Goal: Task Accomplishment & Management: Complete application form

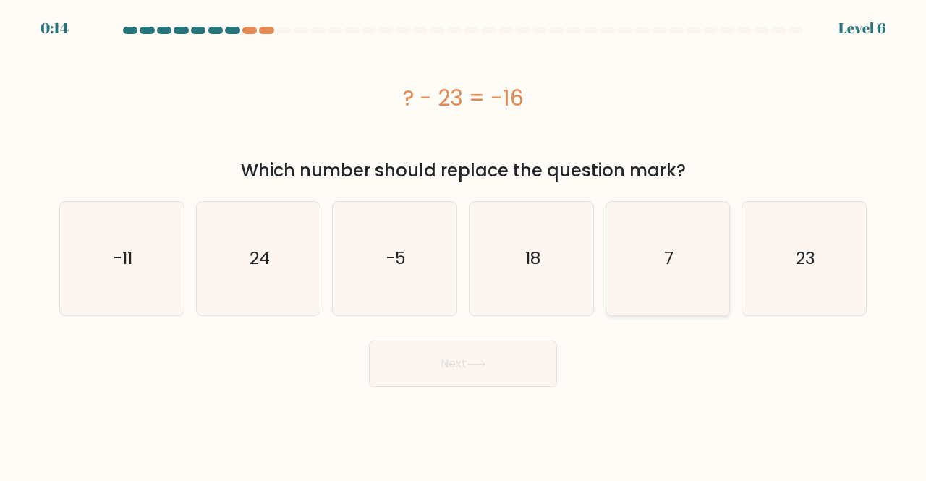
click at [633, 236] on icon "7" at bounding box center [668, 259] width 114 height 114
click at [463, 241] on input "e. 7" at bounding box center [463, 243] width 1 height 4
radio input "true"
click at [465, 383] on button "Next" at bounding box center [463, 364] width 188 height 46
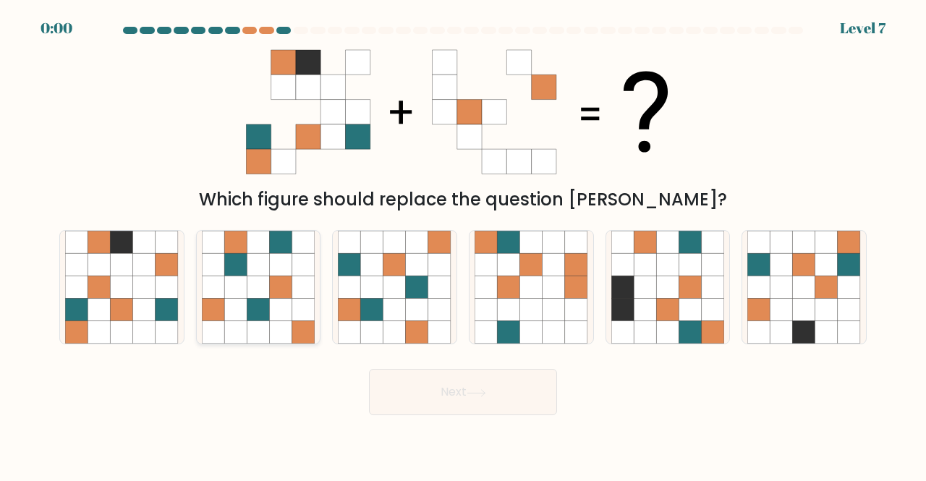
click at [242, 277] on icon at bounding box center [235, 286] width 22 height 22
click at [463, 244] on input "b." at bounding box center [463, 243] width 1 height 4
radio input "true"
click at [393, 374] on button "Next" at bounding box center [463, 392] width 188 height 46
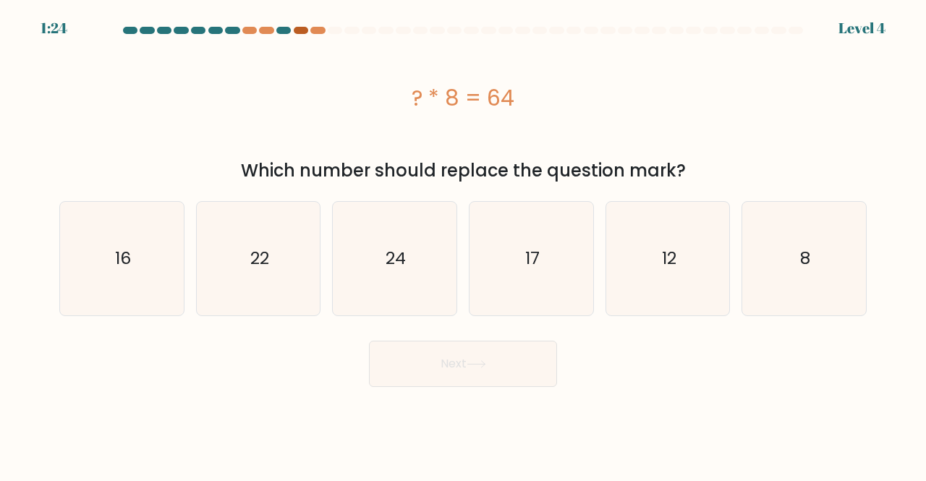
click at [303, 30] on div at bounding box center [301, 30] width 14 height 7
click at [327, 36] on div at bounding box center [463, 33] width 824 height 13
click at [318, 31] on div at bounding box center [317, 30] width 14 height 7
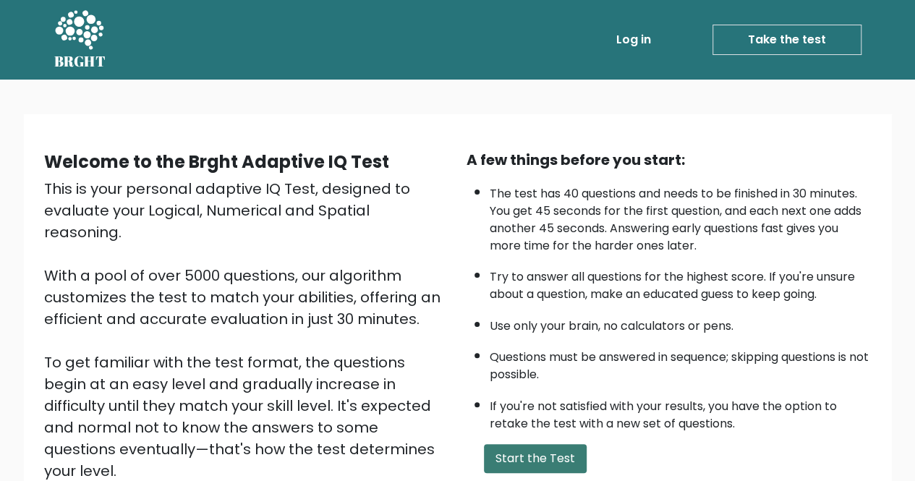
click at [531, 455] on button "Start the Test" at bounding box center [535, 458] width 103 height 29
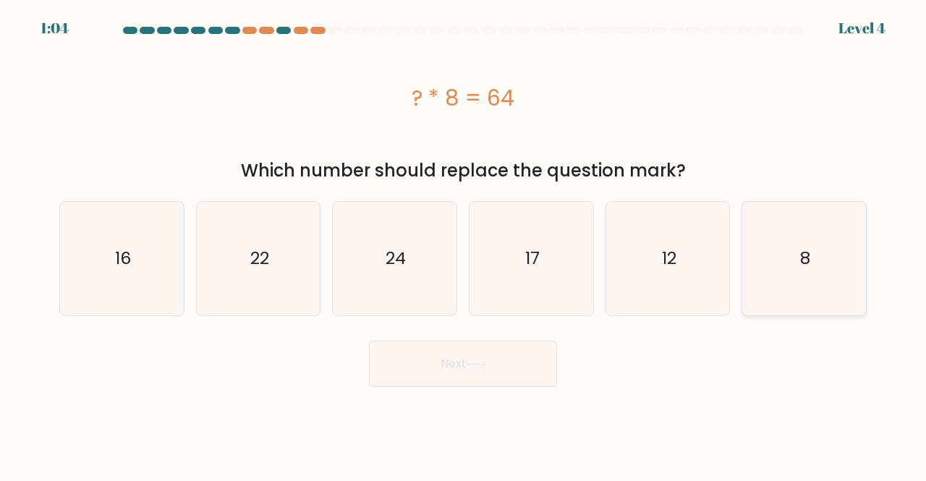
click at [745, 270] on div "8" at bounding box center [803, 258] width 125 height 115
click at [463, 244] on input "f. 8" at bounding box center [463, 243] width 1 height 4
radio input "true"
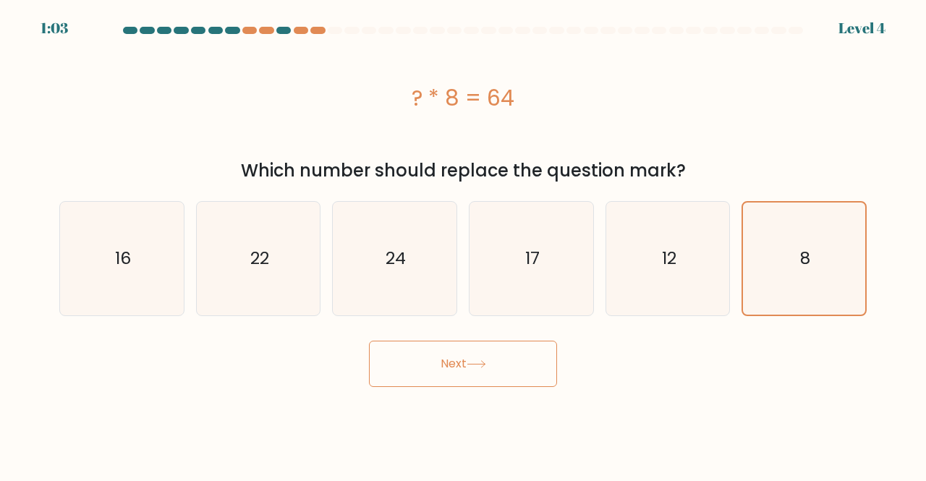
click at [502, 362] on button "Next" at bounding box center [463, 364] width 188 height 46
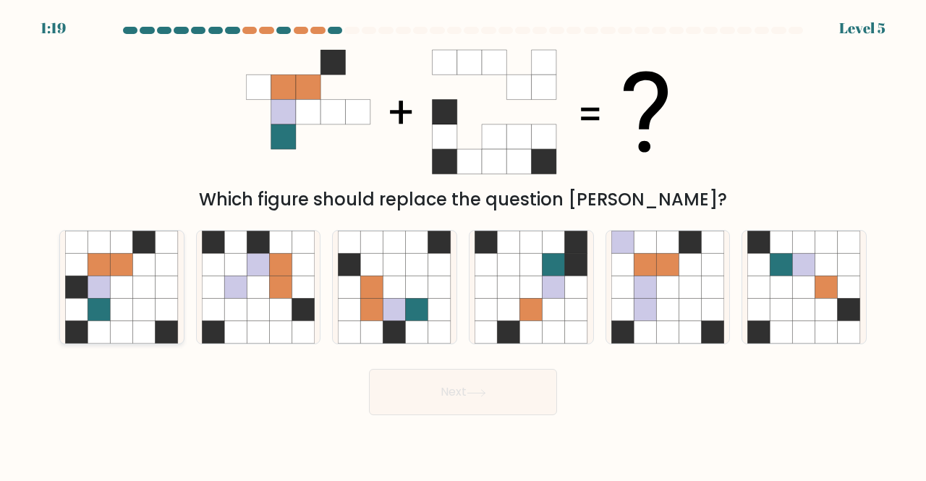
click at [130, 278] on icon at bounding box center [122, 286] width 22 height 22
click at [463, 244] on input "a." at bounding box center [463, 243] width 1 height 4
radio input "true"
click at [484, 390] on icon at bounding box center [476, 393] width 20 height 8
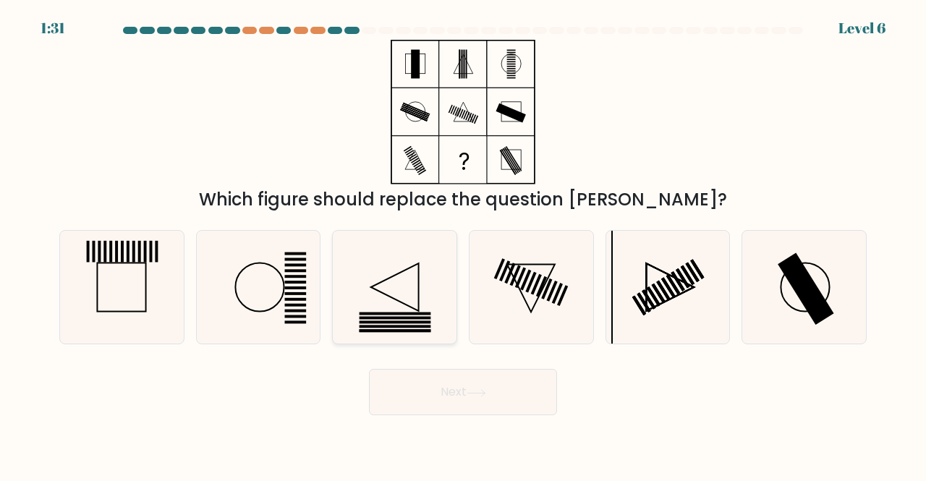
click at [398, 283] on icon at bounding box center [395, 288] width 114 height 114
click at [463, 244] on input "c." at bounding box center [463, 243] width 1 height 4
radio input "true"
click at [486, 391] on icon at bounding box center [476, 393] width 20 height 8
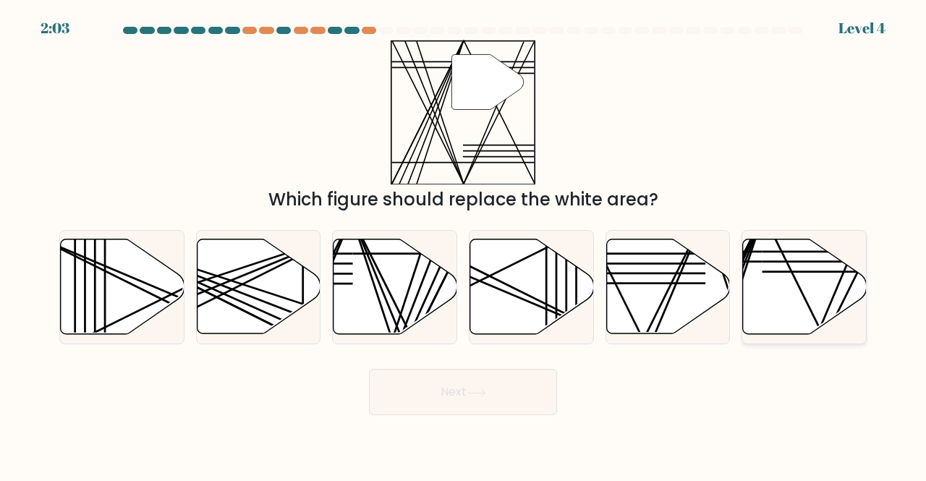
click at [795, 289] on icon at bounding box center [805, 286] width 124 height 95
click at [463, 244] on input "f." at bounding box center [463, 243] width 1 height 4
radio input "true"
click at [475, 393] on icon at bounding box center [476, 393] width 20 height 8
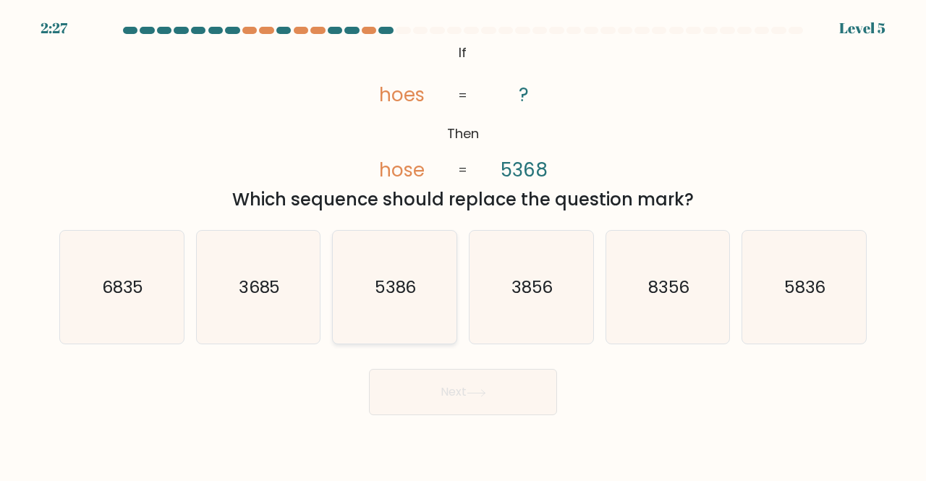
click at [384, 298] on text "5386" at bounding box center [396, 287] width 42 height 24
click at [463, 244] on input "c. 5386" at bounding box center [463, 243] width 1 height 4
radio input "true"
click at [452, 416] on body "2:26 Level 5 If" at bounding box center [463, 240] width 926 height 481
click at [460, 397] on button "Next" at bounding box center [463, 392] width 188 height 46
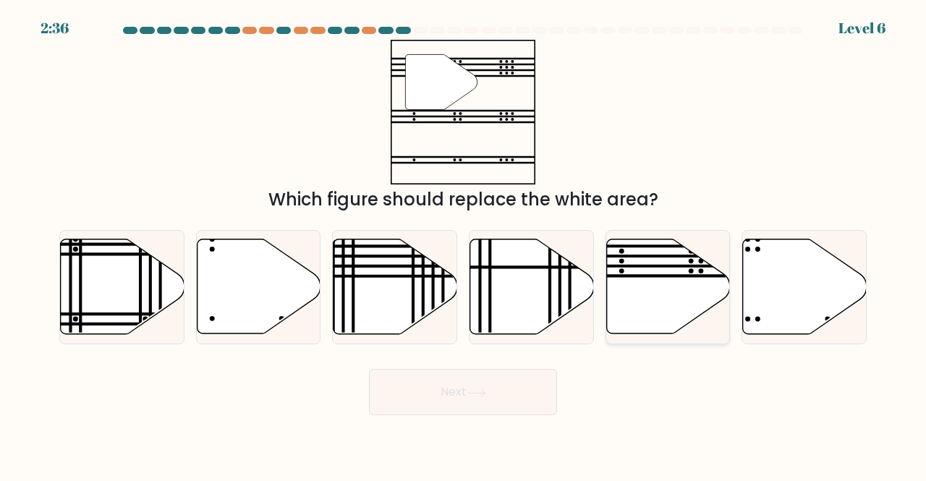
click at [659, 294] on icon at bounding box center [668, 286] width 124 height 95
click at [463, 244] on input "e." at bounding box center [463, 243] width 1 height 4
radio input "true"
click at [470, 398] on button "Next" at bounding box center [463, 392] width 188 height 46
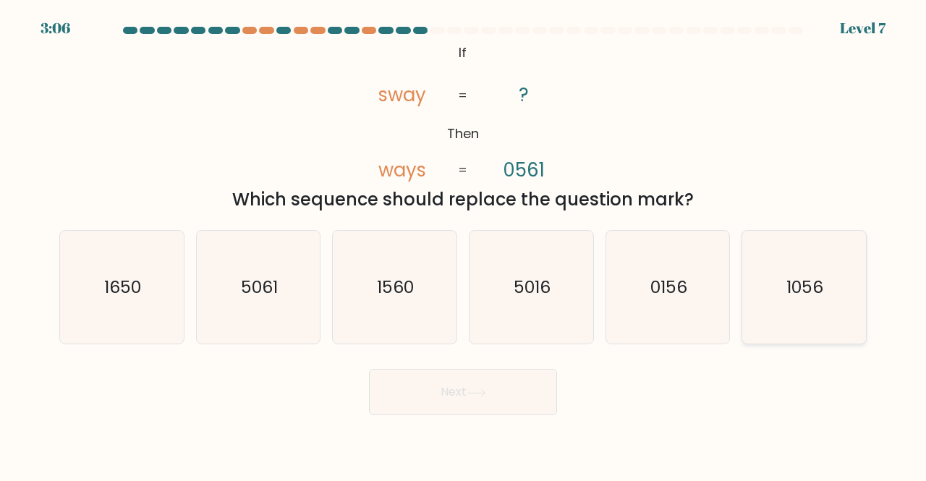
click at [776, 296] on icon "1056" at bounding box center [804, 288] width 114 height 114
click at [463, 244] on input "f. 1056" at bounding box center [463, 243] width 1 height 4
radio input "true"
click at [438, 397] on button "Next" at bounding box center [463, 392] width 188 height 46
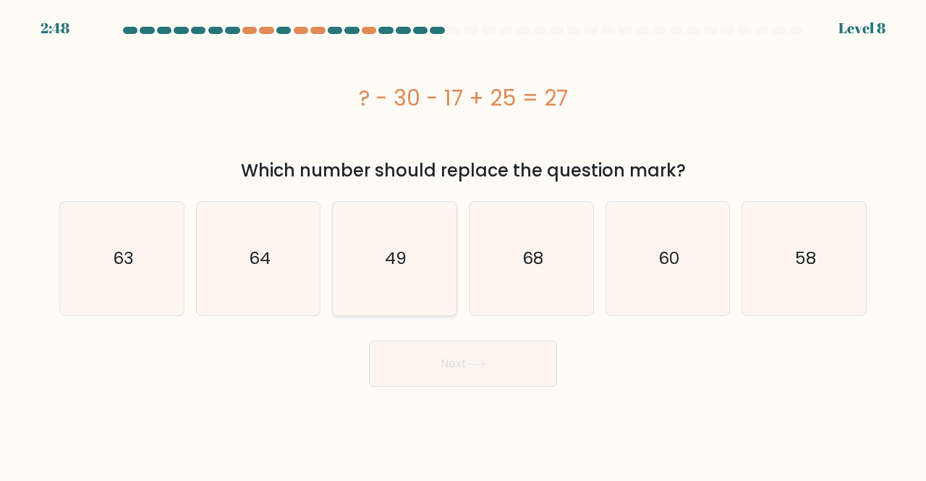
click at [389, 268] on text "49" at bounding box center [396, 259] width 22 height 24
click at [463, 244] on input "c. 49" at bounding box center [463, 243] width 1 height 4
radio input "true"
click at [450, 373] on button "Next" at bounding box center [463, 364] width 188 height 46
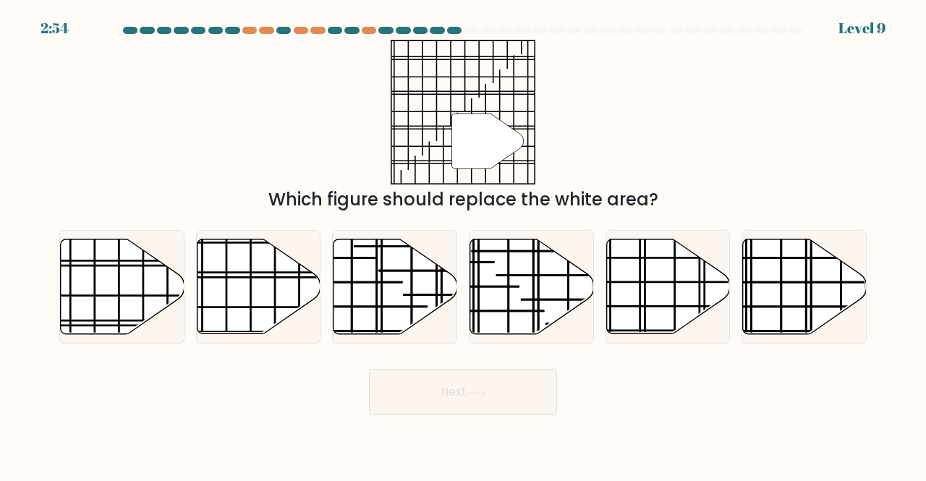
click at [54, 294] on div "a." at bounding box center [122, 287] width 137 height 115
click at [116, 288] on icon at bounding box center [123, 286] width 124 height 95
click at [463, 244] on input "a." at bounding box center [463, 243] width 1 height 4
radio input "true"
click at [464, 378] on button "Next" at bounding box center [463, 392] width 188 height 46
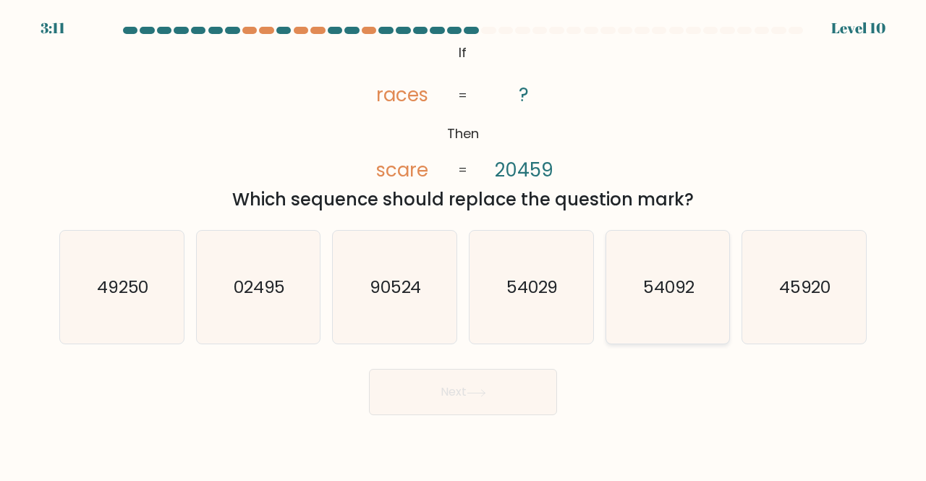
click at [666, 312] on icon "54092" at bounding box center [668, 288] width 114 height 114
click at [463, 244] on input "e. 54092" at bounding box center [463, 243] width 1 height 4
radio input "true"
click at [435, 397] on button "Next" at bounding box center [463, 392] width 188 height 46
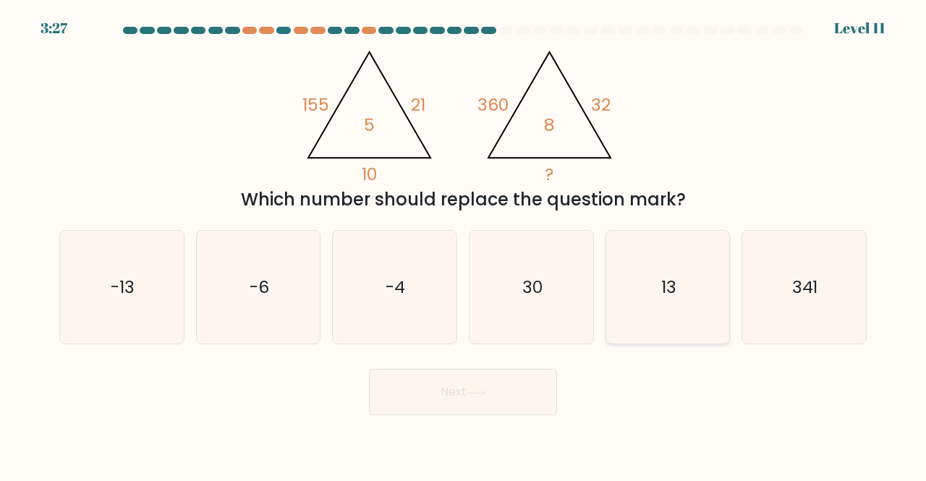
click at [678, 287] on icon "13" at bounding box center [668, 288] width 114 height 114
click at [463, 244] on input "e. 13" at bounding box center [463, 243] width 1 height 4
radio input "true"
click at [516, 385] on button "Next" at bounding box center [463, 392] width 188 height 46
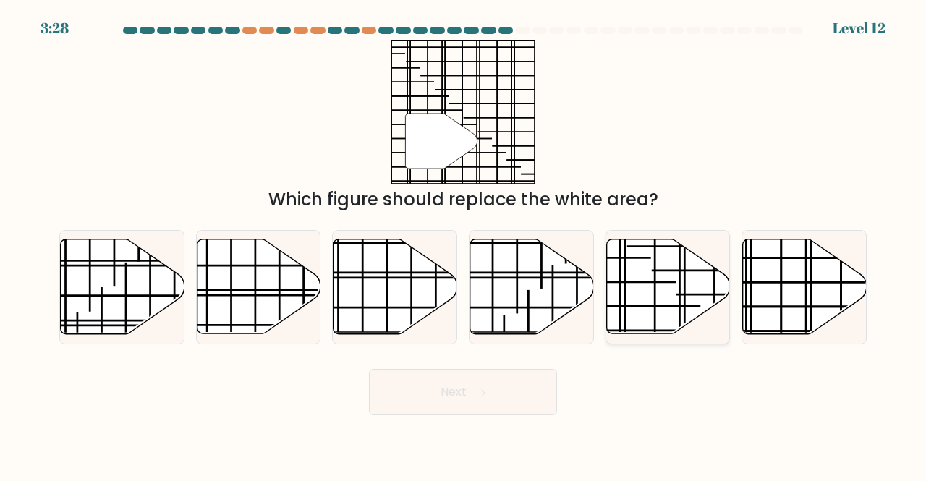
click at [654, 276] on line at bounding box center [654, 236] width 0 height 247
click at [463, 244] on input "e." at bounding box center [463, 243] width 1 height 4
radio input "true"
click at [466, 398] on button "Next" at bounding box center [463, 392] width 188 height 46
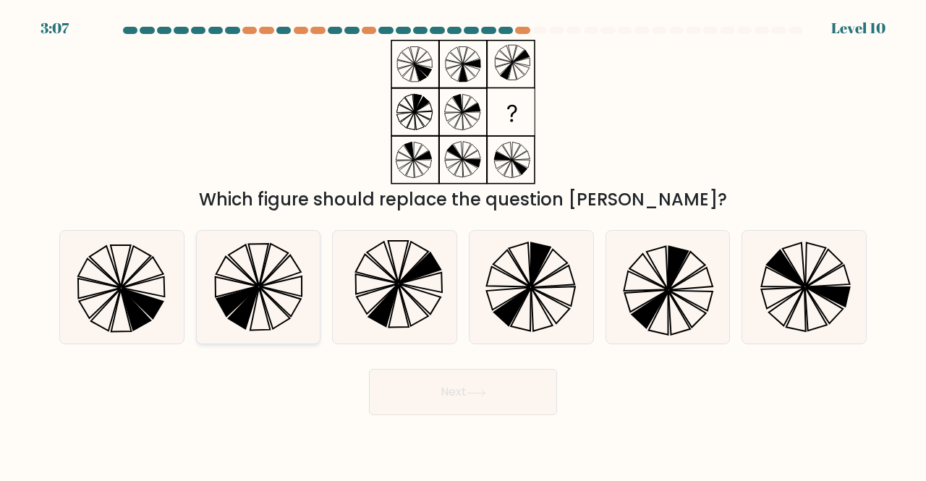
click at [258, 303] on icon at bounding box center [259, 288] width 114 height 114
click at [463, 244] on input "b." at bounding box center [463, 243] width 1 height 4
radio input "true"
click at [426, 396] on button "Next" at bounding box center [463, 392] width 188 height 46
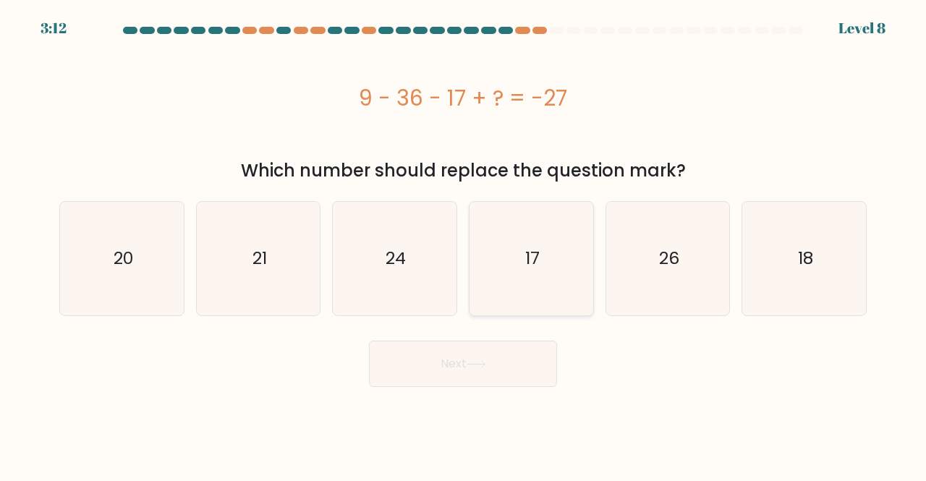
click at [522, 274] on icon "17" at bounding box center [531, 259] width 114 height 114
click at [463, 244] on input "d. 17" at bounding box center [463, 243] width 1 height 4
radio input "true"
click at [490, 361] on button "Next" at bounding box center [463, 364] width 188 height 46
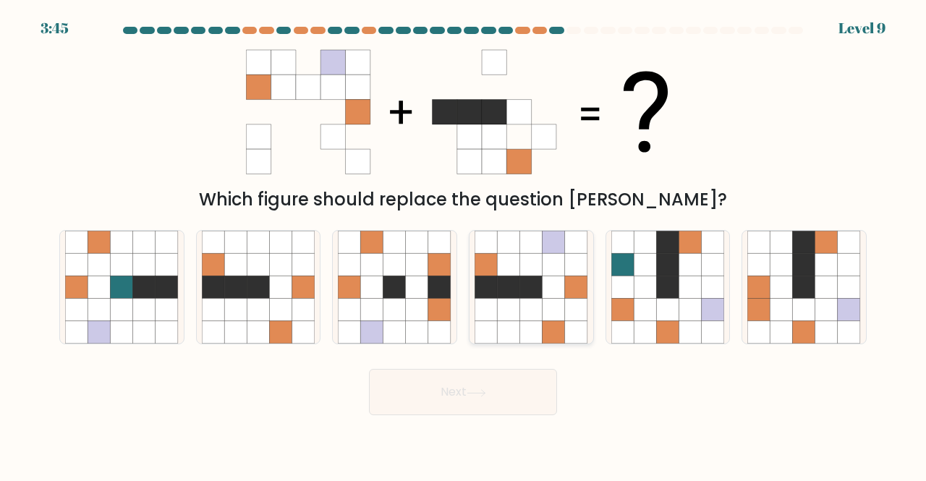
click at [544, 300] on icon at bounding box center [553, 310] width 22 height 22
click at [463, 244] on input "d." at bounding box center [463, 243] width 1 height 4
radio input "true"
click at [499, 392] on button "Next" at bounding box center [463, 392] width 188 height 46
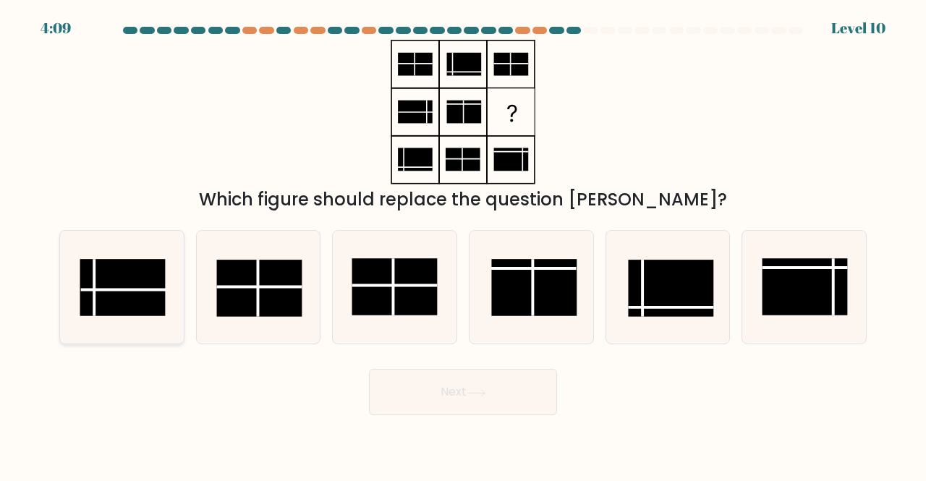
drag, startPoint x: 130, startPoint y: 300, endPoint x: 155, endPoint y: 302, distance: 24.6
click at [130, 300] on rect at bounding box center [122, 287] width 85 height 57
click at [463, 244] on input "a." at bounding box center [463, 243] width 1 height 4
radio input "true"
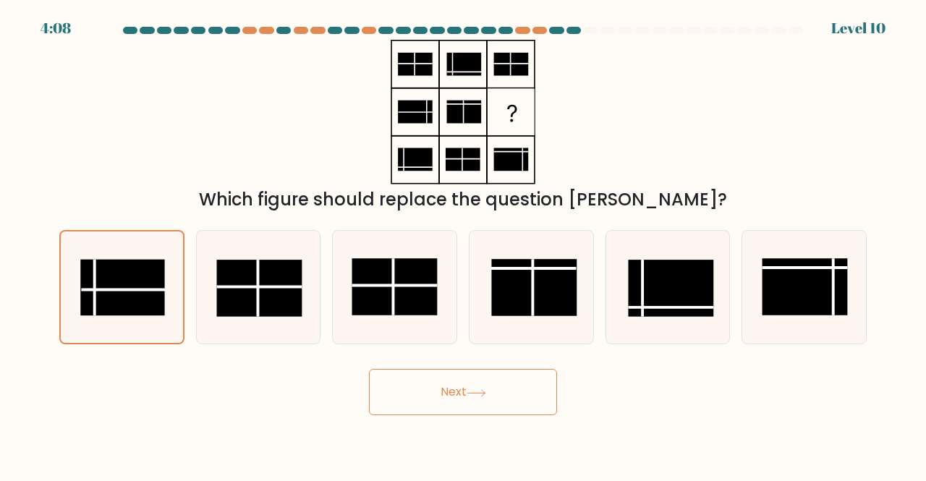
click at [436, 388] on button "Next" at bounding box center [463, 392] width 188 height 46
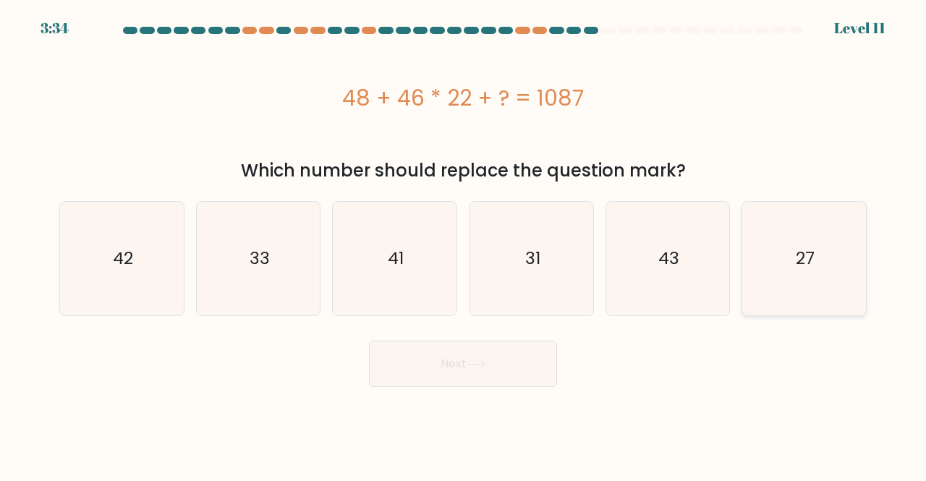
click at [779, 267] on icon "27" at bounding box center [804, 259] width 114 height 114
click at [463, 244] on input "f. 27" at bounding box center [463, 243] width 1 height 4
radio input "true"
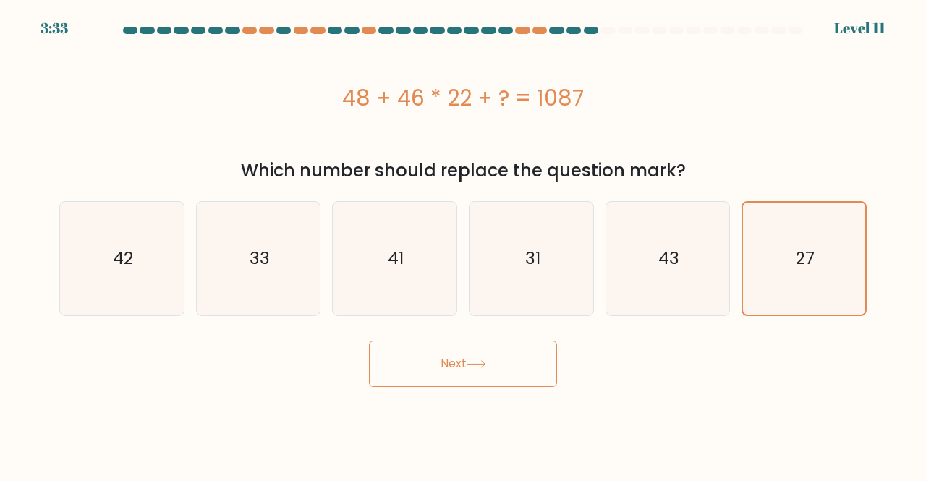
click at [463, 367] on button "Next" at bounding box center [463, 364] width 188 height 46
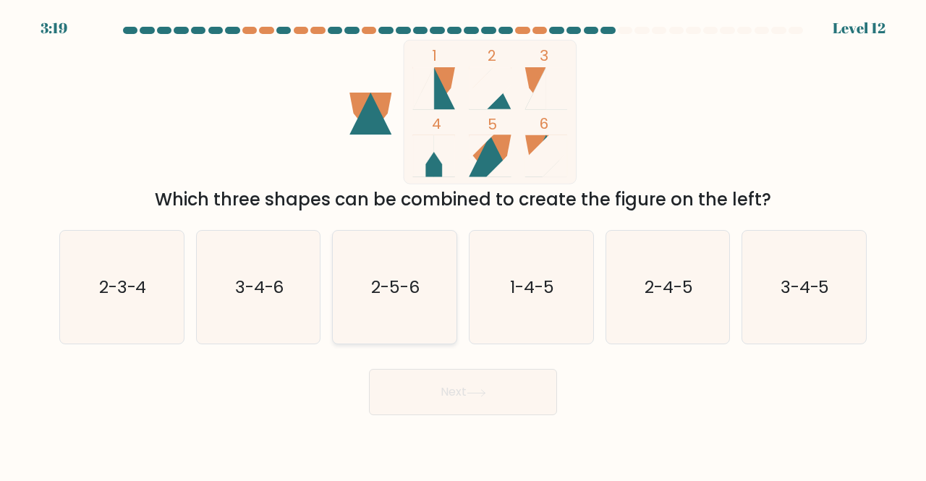
click at [374, 290] on text "2-5-6" at bounding box center [396, 287] width 48 height 24
click at [463, 244] on input "c. 2-5-6" at bounding box center [463, 243] width 1 height 4
radio input "true"
click at [463, 386] on button "Next" at bounding box center [463, 392] width 188 height 46
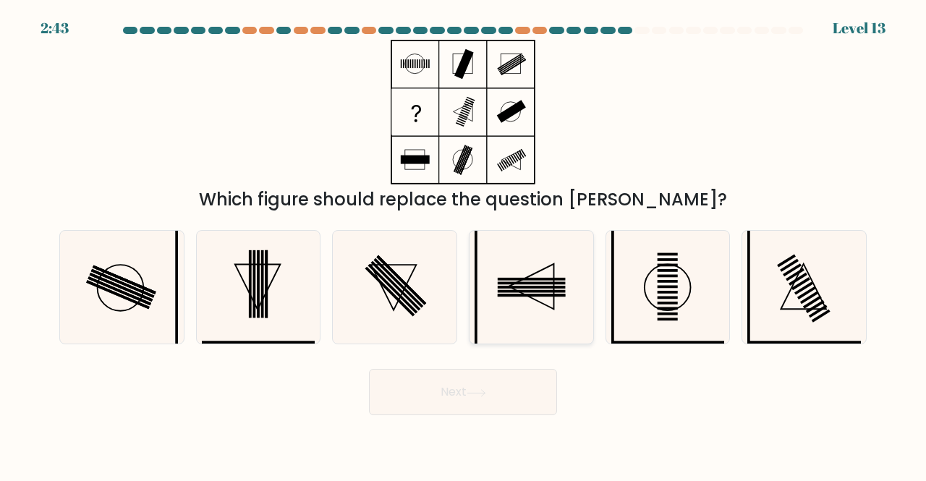
click at [497, 283] on rect at bounding box center [531, 283] width 68 height 3
click at [463, 244] on input "d." at bounding box center [463, 243] width 1 height 4
radio input "true"
click at [480, 401] on button "Next" at bounding box center [463, 392] width 188 height 46
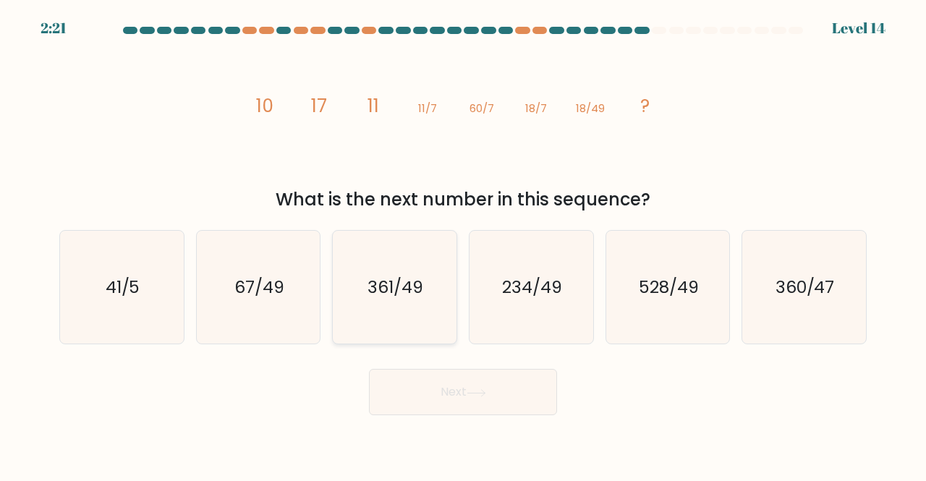
click at [450, 322] on icon "361/49" at bounding box center [395, 288] width 114 height 114
click at [463, 244] on input "c. 361/49" at bounding box center [463, 243] width 1 height 4
radio input "true"
click at [492, 396] on button "Next" at bounding box center [463, 392] width 188 height 46
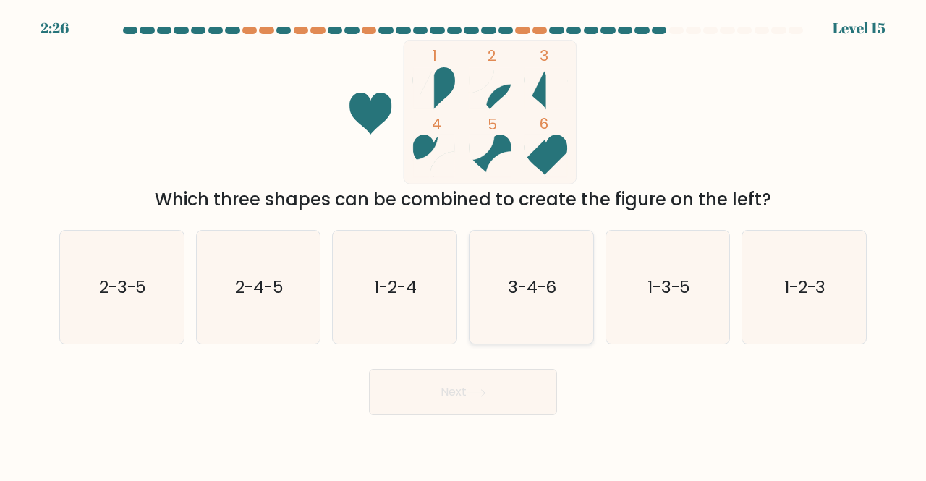
click at [542, 255] on icon "3-4-6" at bounding box center [531, 288] width 114 height 114
click at [463, 244] on input "d. 3-4-6" at bounding box center [463, 243] width 1 height 4
radio input "true"
click at [485, 396] on icon at bounding box center [476, 393] width 20 height 8
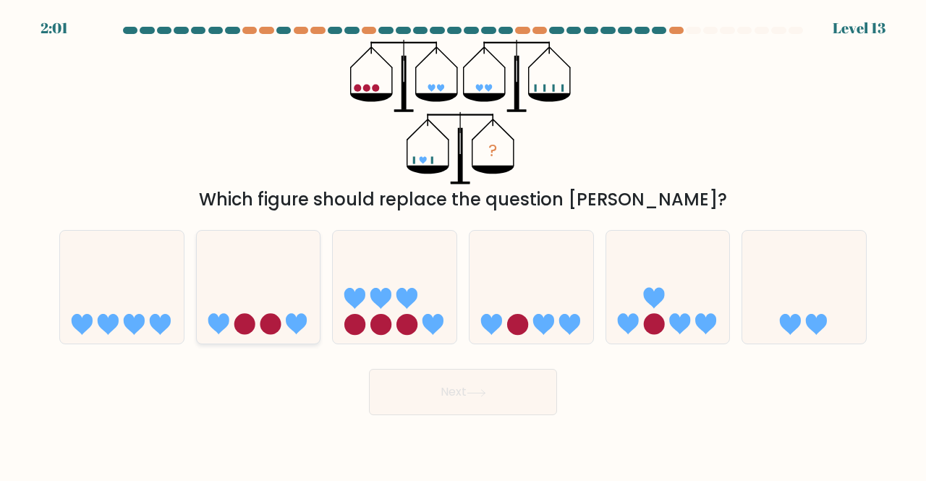
click at [268, 323] on circle at bounding box center [270, 324] width 21 height 21
click at [463, 244] on input "b." at bounding box center [463, 243] width 1 height 4
radio input "true"
click at [513, 384] on button "Next" at bounding box center [463, 392] width 188 height 46
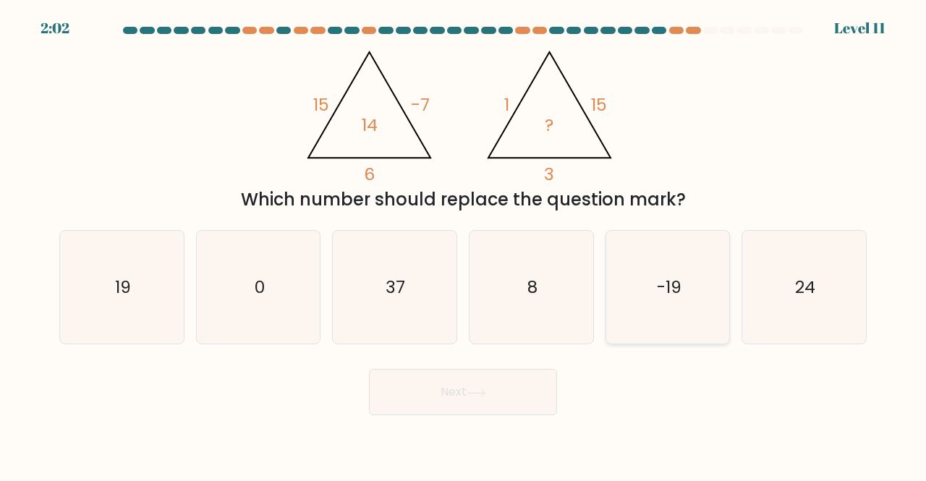
click at [696, 310] on icon "-19" at bounding box center [668, 288] width 114 height 114
click at [463, 244] on input "e. -19" at bounding box center [463, 243] width 1 height 4
radio input "true"
click at [99, 268] on icon "19" at bounding box center [122, 288] width 114 height 114
click at [463, 244] on input "a. 19" at bounding box center [463, 243] width 1 height 4
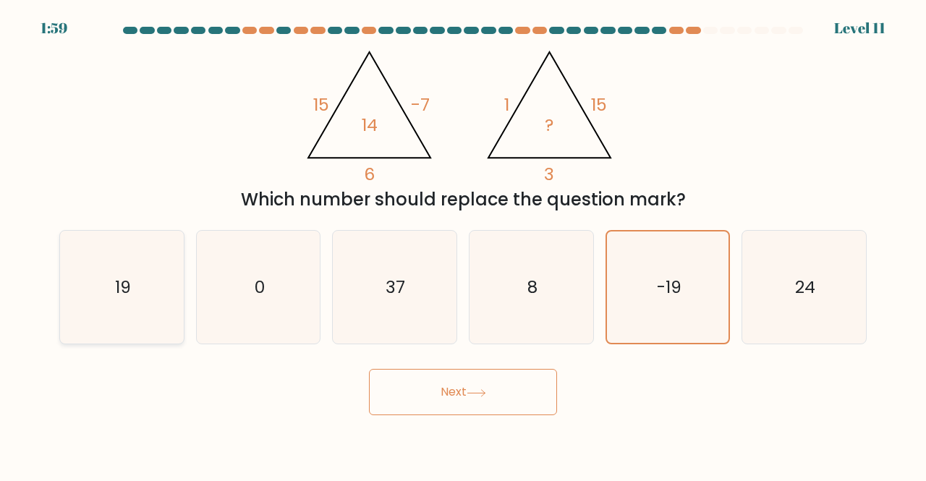
radio input "true"
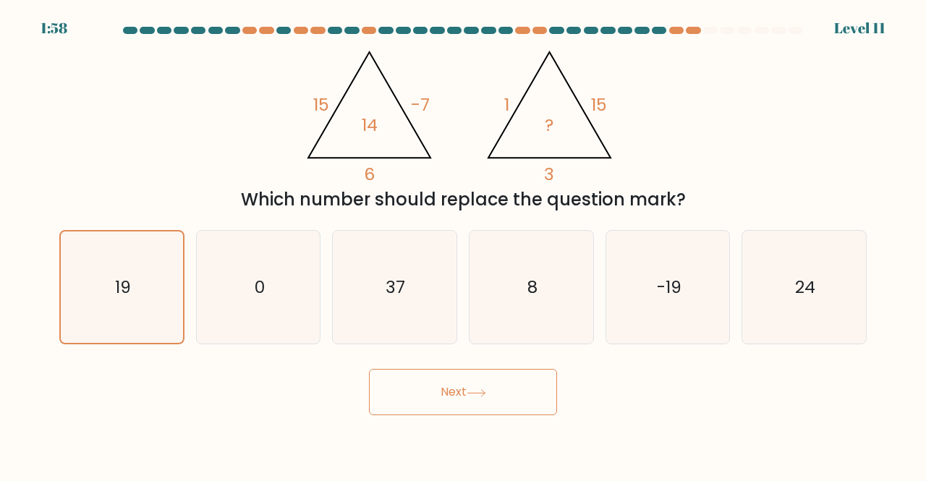
click at [531, 398] on button "Next" at bounding box center [463, 392] width 188 height 46
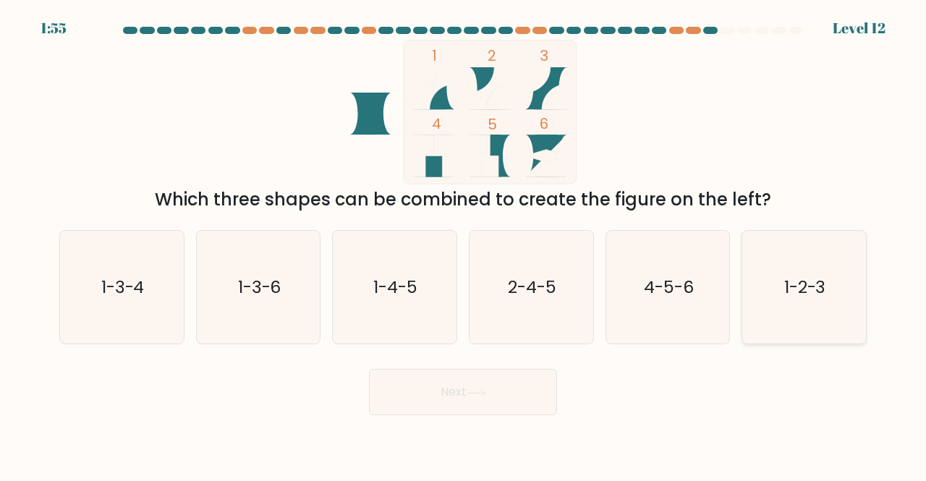
click at [819, 284] on text "1-2-3" at bounding box center [805, 287] width 42 height 24
click at [463, 244] on input "f. 1-2-3" at bounding box center [463, 243] width 1 height 4
radio input "true"
click at [523, 382] on button "Next" at bounding box center [463, 392] width 188 height 46
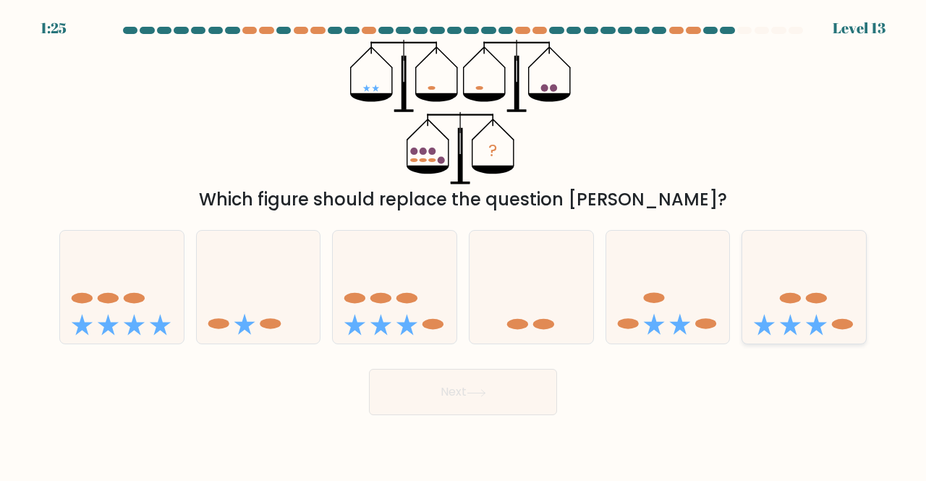
click at [811, 286] on icon at bounding box center [804, 287] width 124 height 102
click at [463, 244] on input "f." at bounding box center [463, 243] width 1 height 4
radio input "true"
click at [433, 380] on button "Next" at bounding box center [463, 392] width 188 height 46
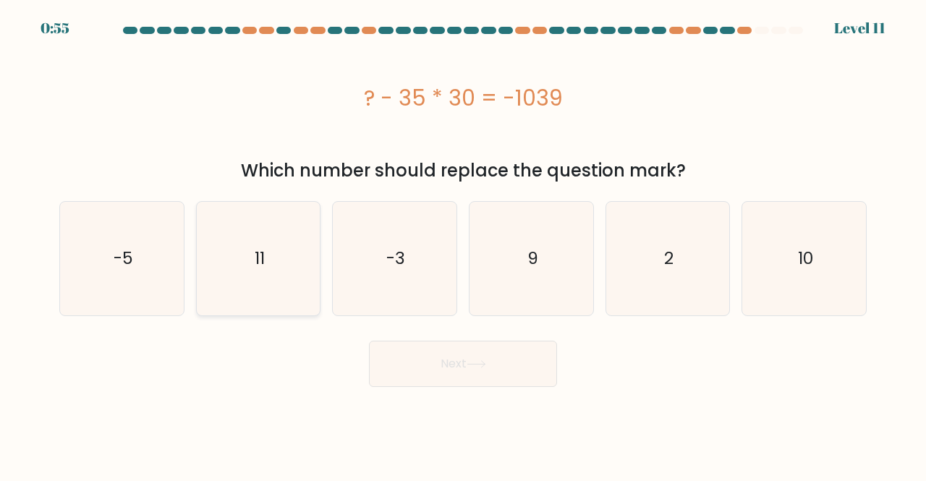
click at [236, 261] on icon "11" at bounding box center [259, 259] width 114 height 114
click at [463, 244] on input "b. 11" at bounding box center [463, 243] width 1 height 4
radio input "true"
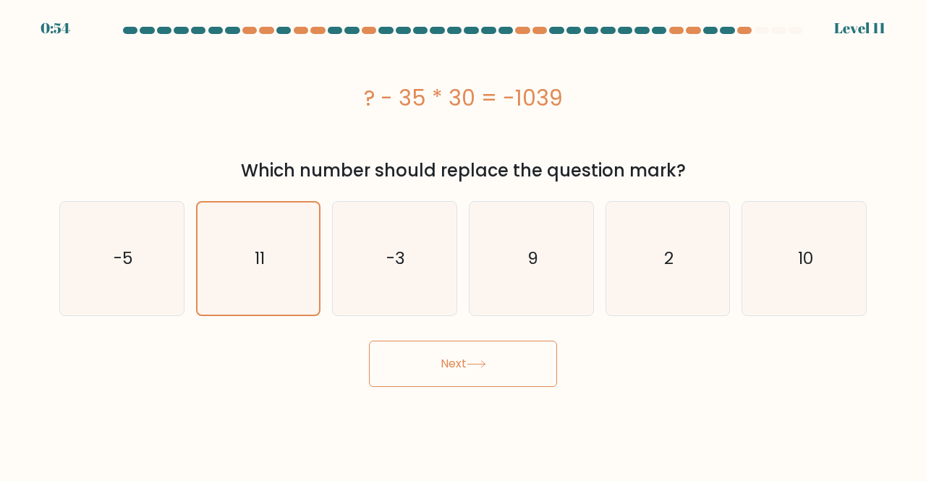
click at [477, 360] on icon at bounding box center [476, 364] width 20 height 8
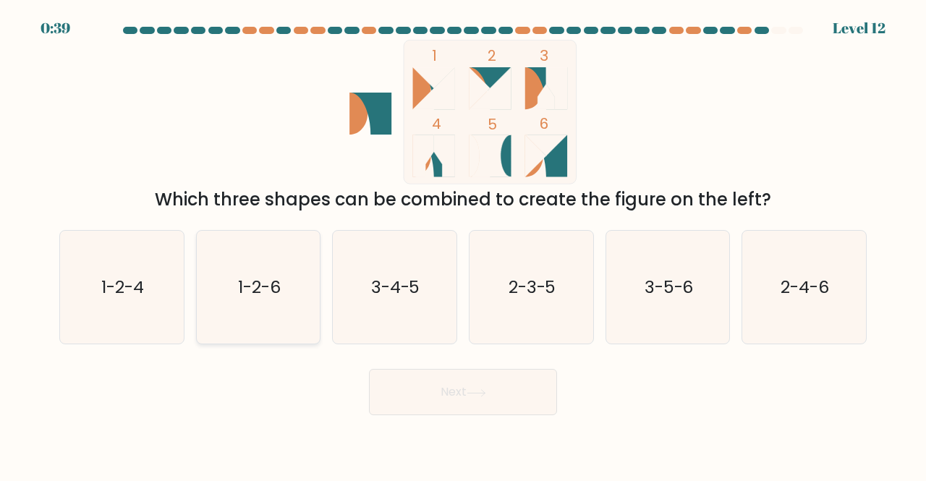
click at [291, 307] on icon "1-2-6" at bounding box center [259, 288] width 114 height 114
click at [463, 244] on input "b. 1-2-6" at bounding box center [463, 243] width 1 height 4
radio input "true"
click at [472, 406] on button "Next" at bounding box center [463, 392] width 188 height 46
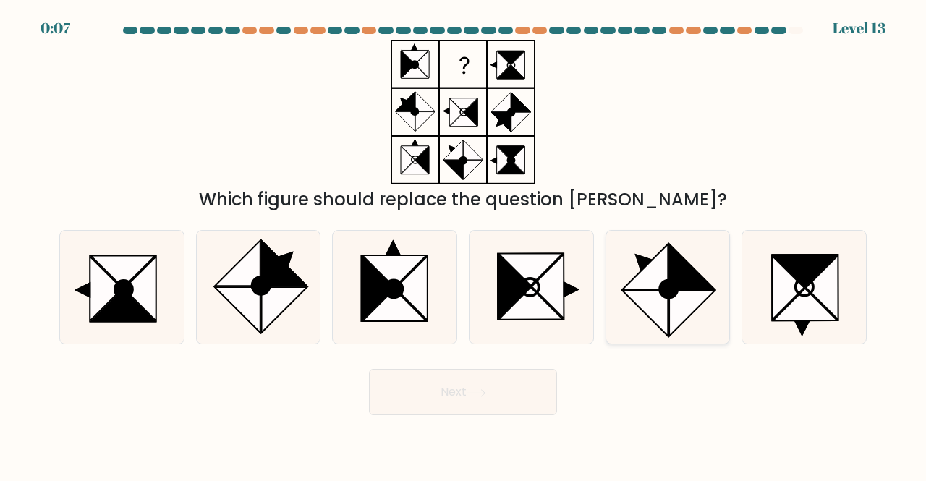
click at [649, 304] on icon at bounding box center [645, 314] width 46 height 46
click at [463, 244] on input "e." at bounding box center [463, 243] width 1 height 4
radio input "true"
click at [491, 391] on button "Next" at bounding box center [463, 392] width 188 height 46
